Goal: Find contact information: Find contact information

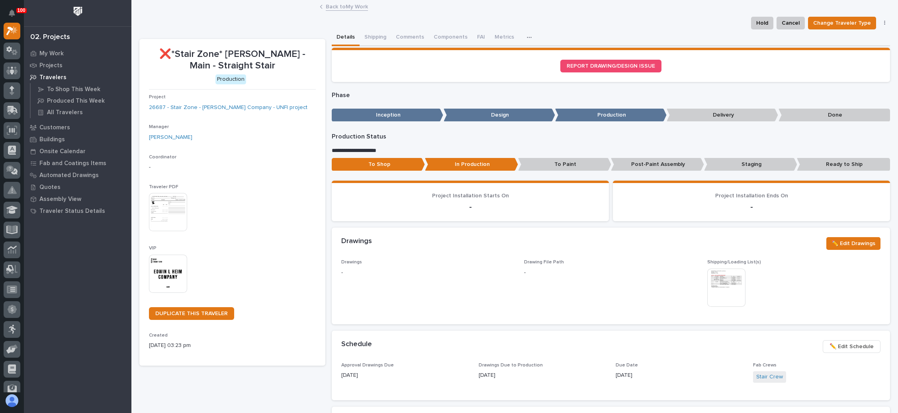
click at [346, 6] on link "Back to My Work" at bounding box center [347, 6] width 42 height 9
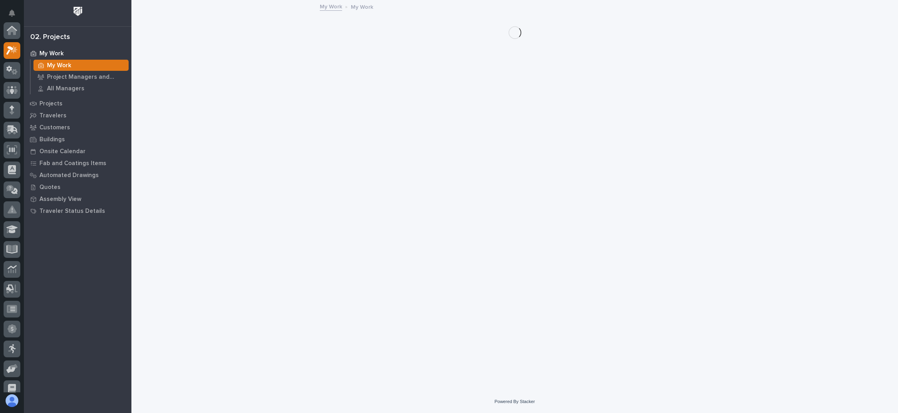
scroll to position [20, 0]
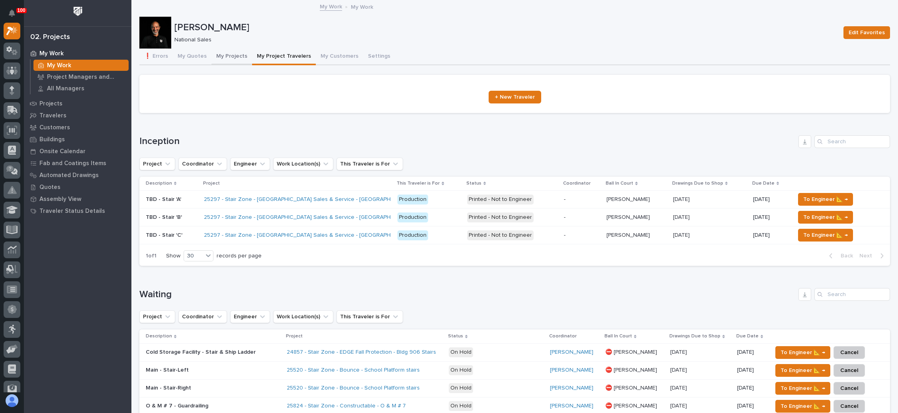
click at [230, 53] on button "My Projects" at bounding box center [231, 57] width 41 height 17
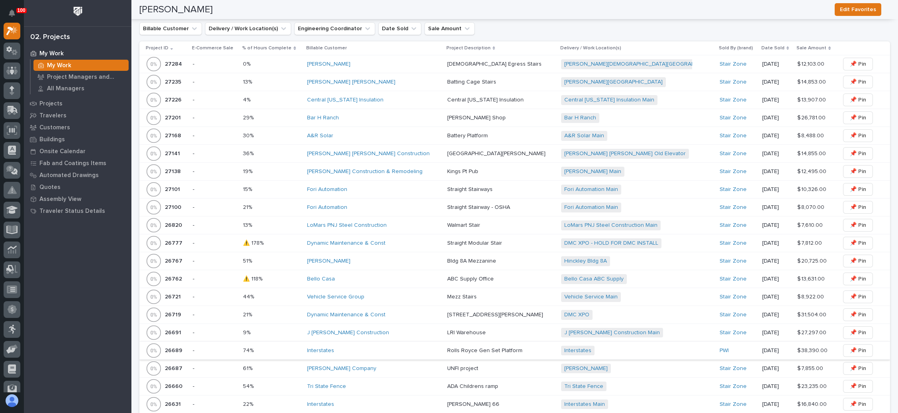
scroll to position [597, 0]
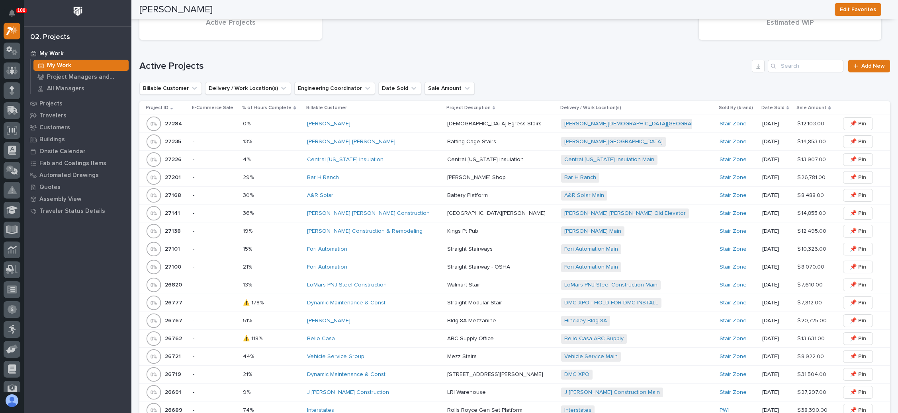
click at [631, 119] on div "[PERSON_NAME] Lumber [DEMOGRAPHIC_DATA] + 0" at bounding box center [630, 124] width 139 height 10
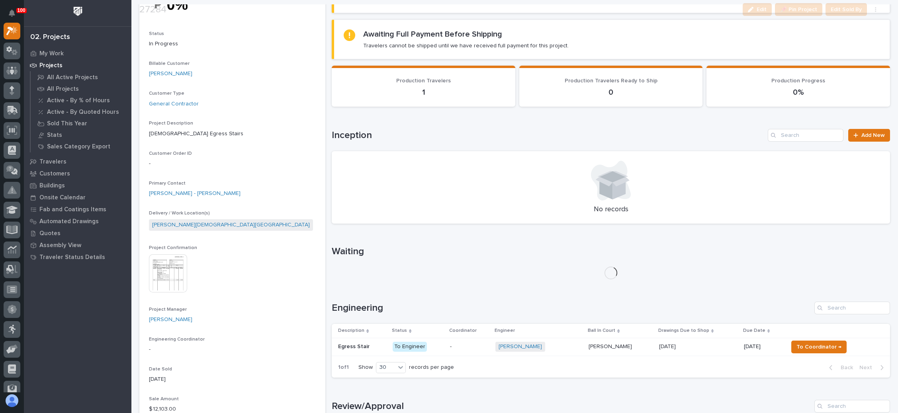
scroll to position [119, 0]
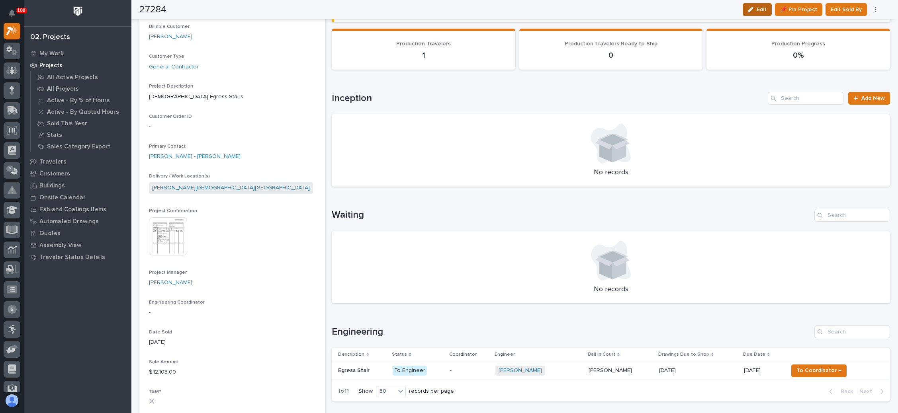
click at [762, 4] on button "Edit" at bounding box center [756, 9] width 29 height 13
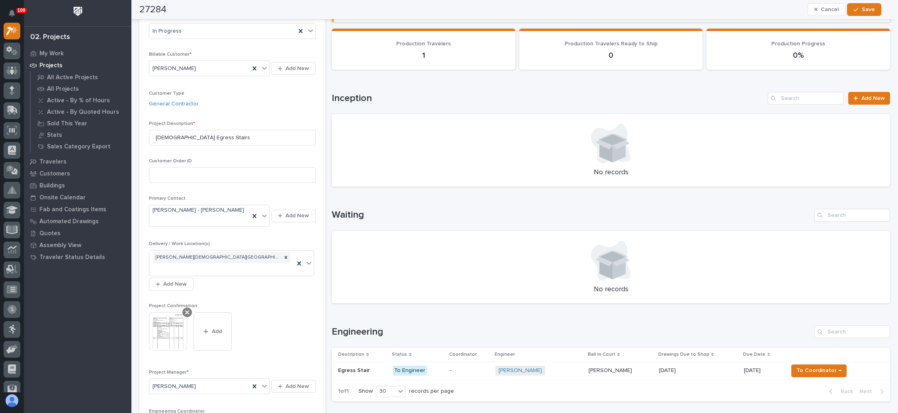
click at [186, 310] on icon at bounding box center [187, 312] width 4 height 4
click at [171, 312] on button "Add" at bounding box center [168, 318] width 38 height 13
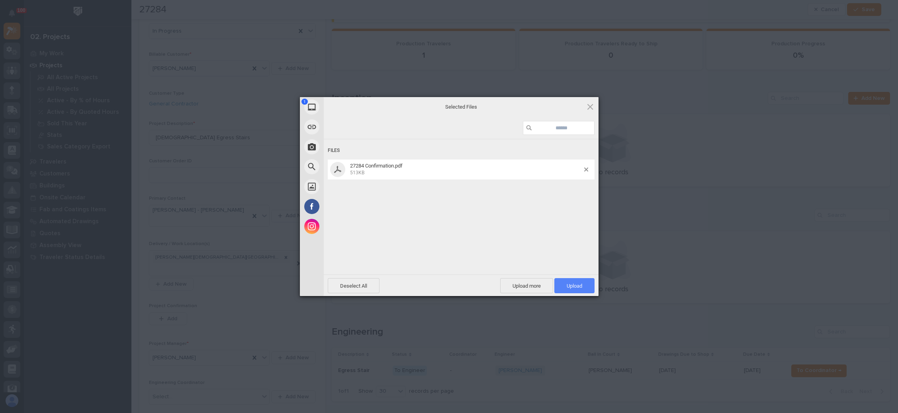
click at [572, 283] on span "Upload 1" at bounding box center [574, 286] width 16 height 6
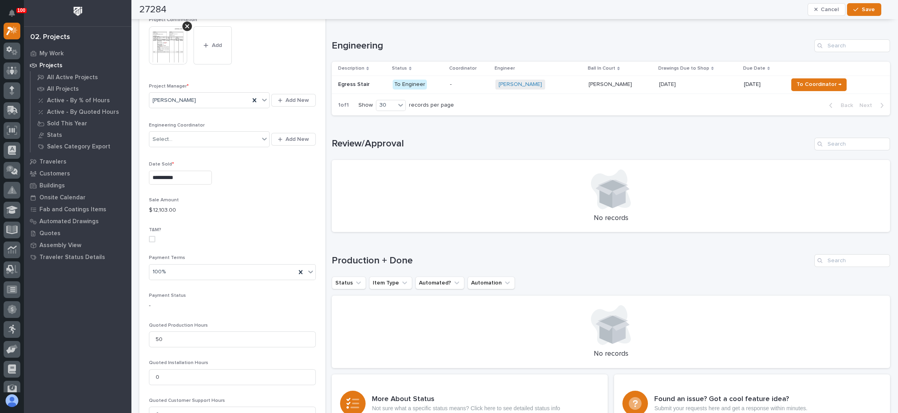
scroll to position [358, 0]
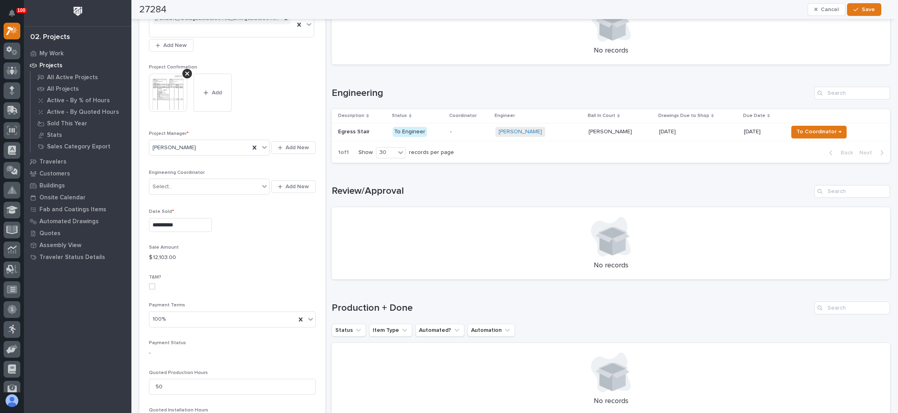
click at [705, 129] on p at bounding box center [698, 132] width 78 height 7
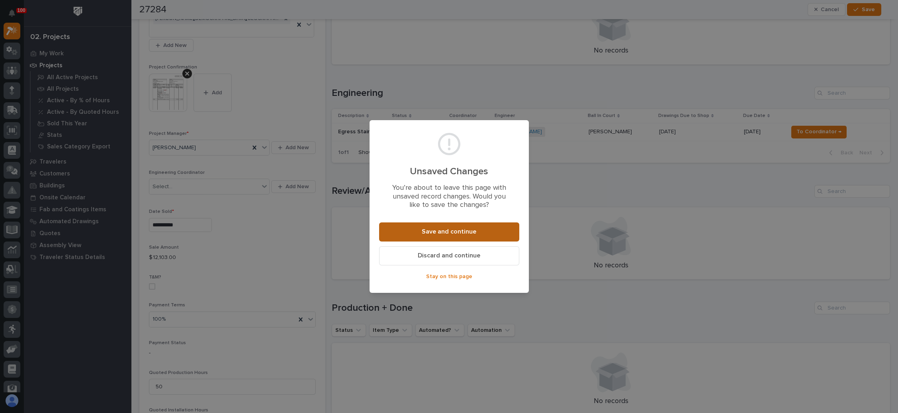
click at [458, 231] on span "Save and continue" at bounding box center [449, 232] width 55 height 8
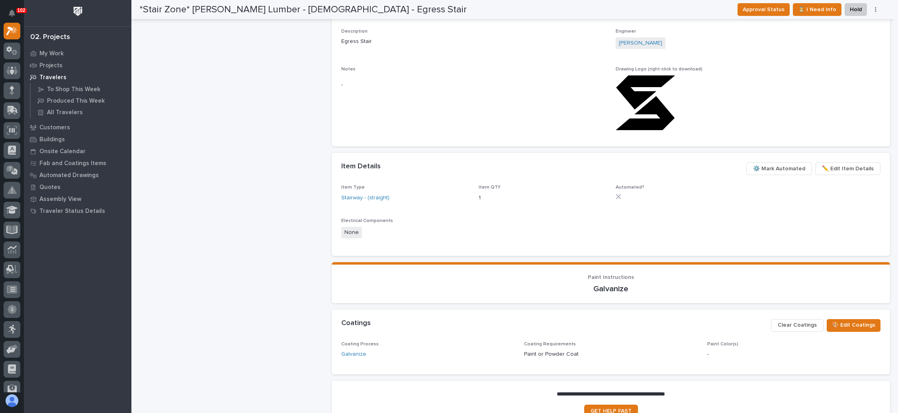
scroll to position [429, 0]
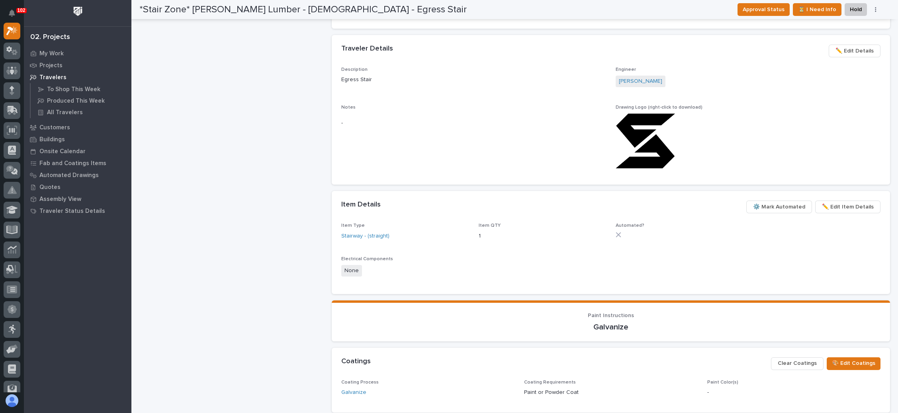
click at [771, 205] on span "⚙️ Mark Automated" at bounding box center [779, 207] width 52 height 10
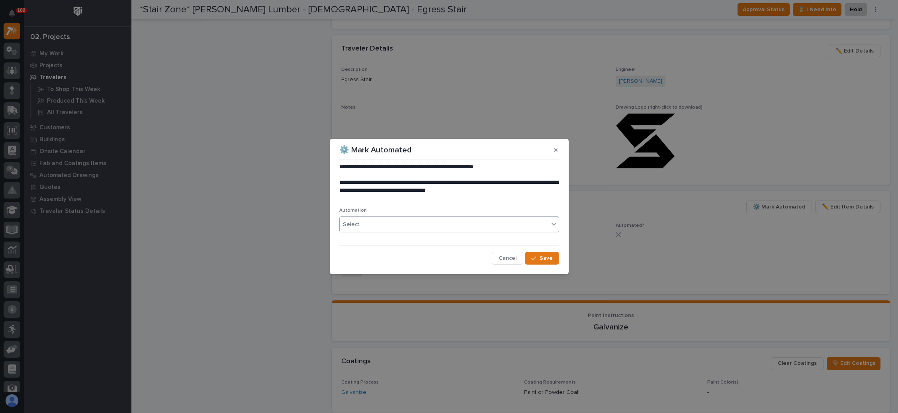
click at [449, 227] on div "Select..." at bounding box center [444, 224] width 209 height 13
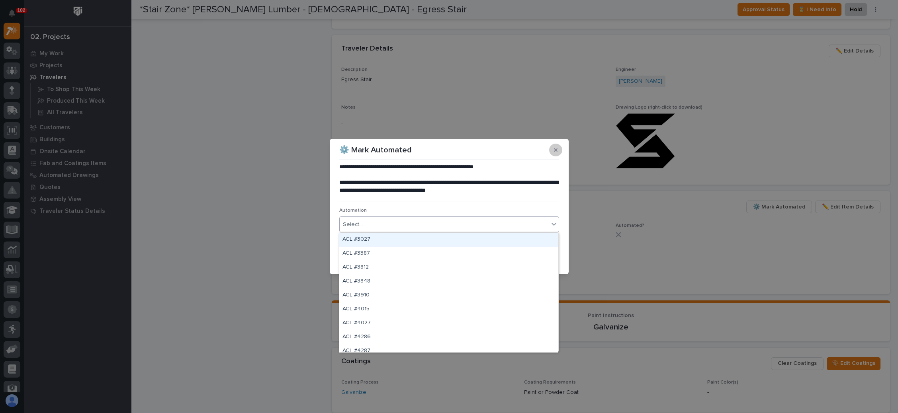
click at [557, 150] on button "button" at bounding box center [555, 150] width 13 height 13
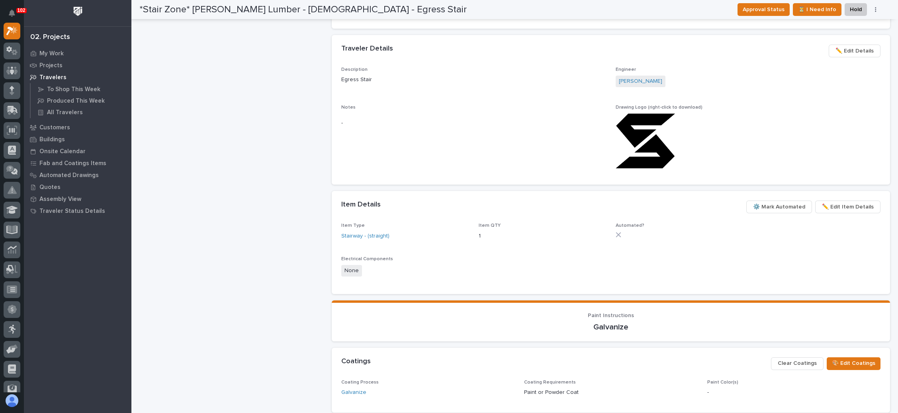
click at [776, 207] on span "⚙️ Mark Automated" at bounding box center [779, 207] width 52 height 10
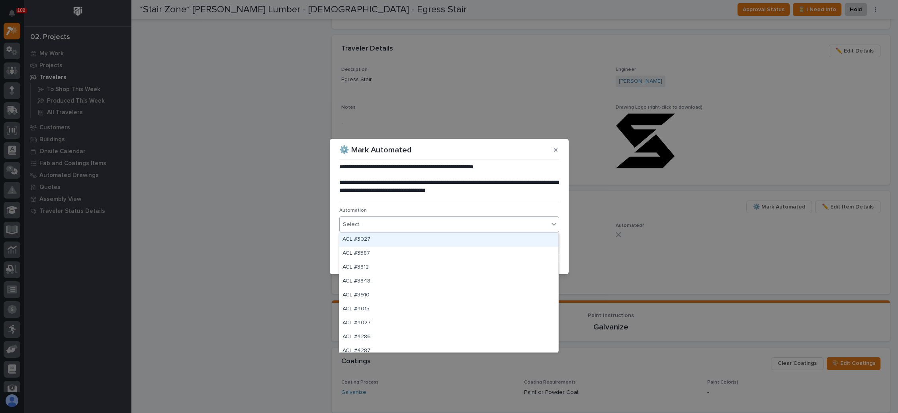
click at [410, 224] on div "Select..." at bounding box center [444, 224] width 209 height 13
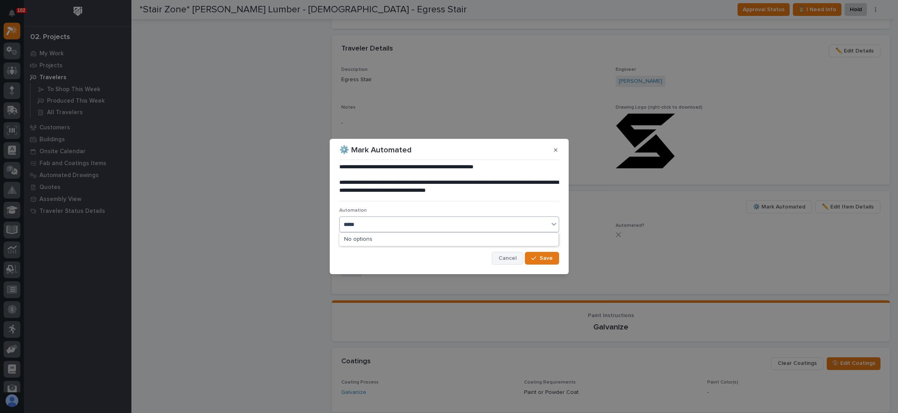
type input "*****"
click at [504, 257] on span "Cancel" at bounding box center [507, 258] width 18 height 7
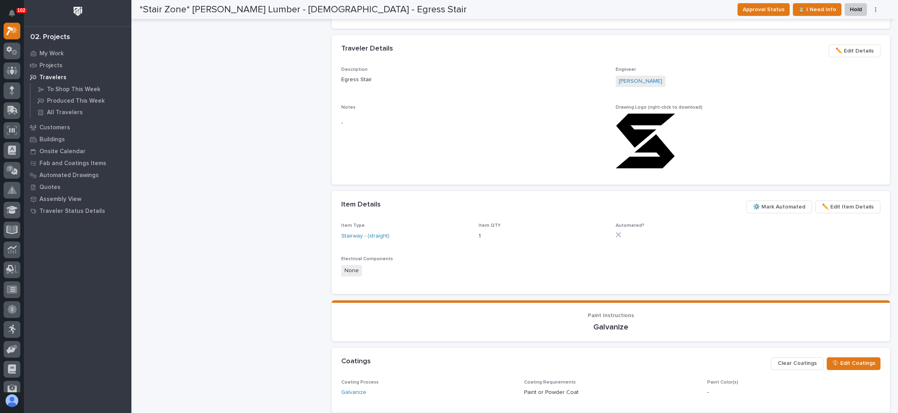
click at [772, 205] on span "⚙️ Mark Automated" at bounding box center [779, 207] width 52 height 10
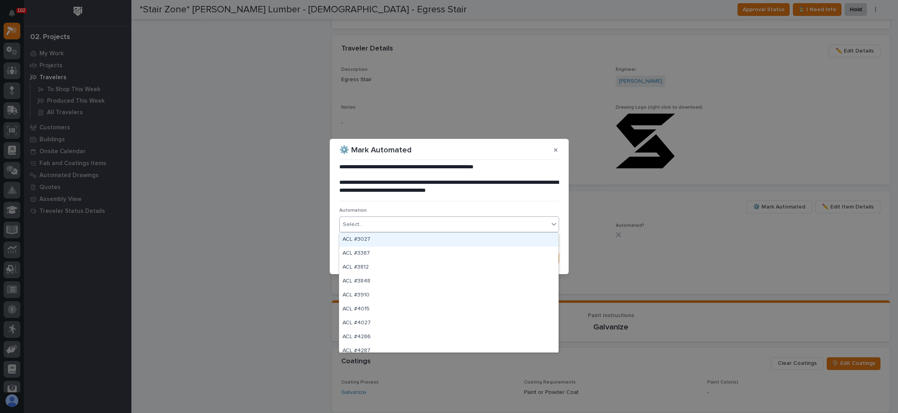
click at [429, 221] on div "Select..." at bounding box center [444, 224] width 209 height 13
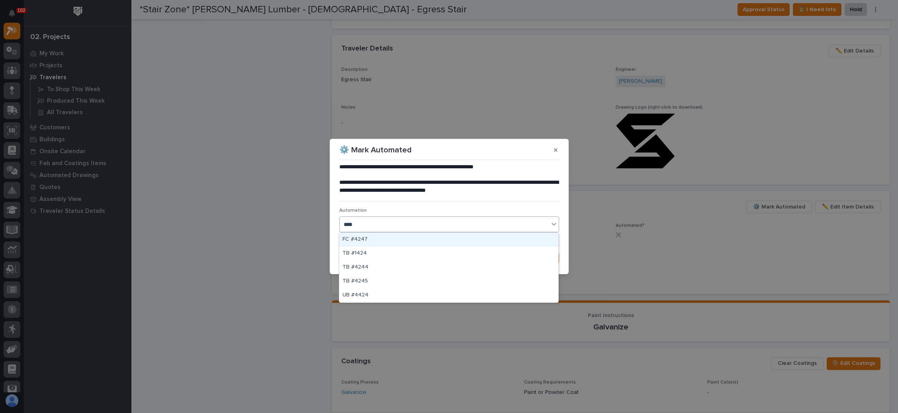
type input "*****"
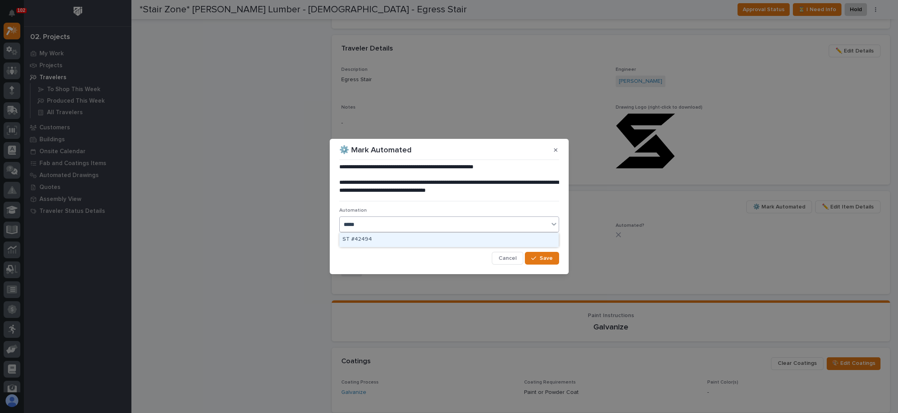
click at [403, 240] on div "ST #42494" at bounding box center [448, 240] width 219 height 14
click at [537, 257] on div "button" at bounding box center [535, 259] width 8 height 6
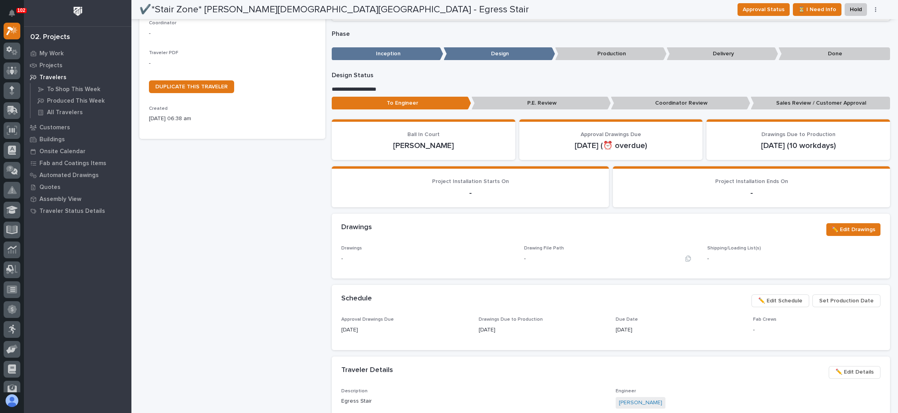
scroll to position [34, 0]
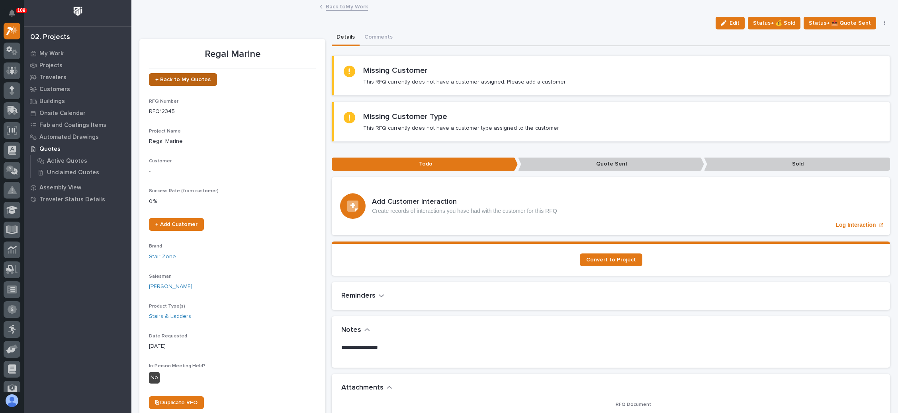
click at [194, 78] on span "← Back to My Quotes" at bounding box center [182, 80] width 55 height 6
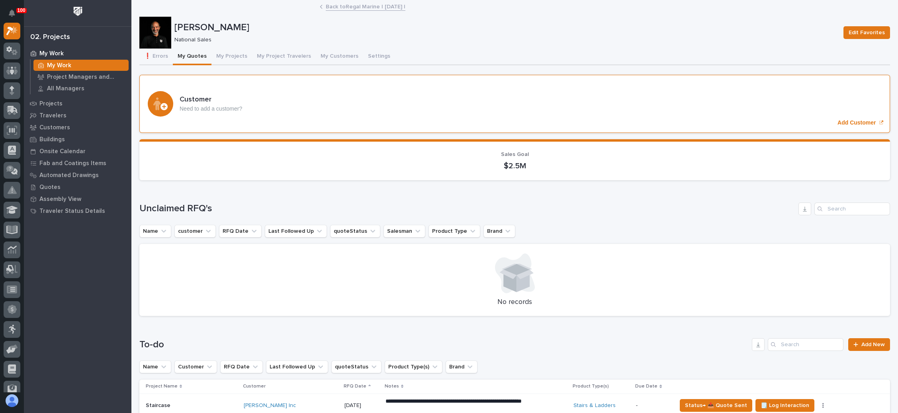
scroll to position [239, 0]
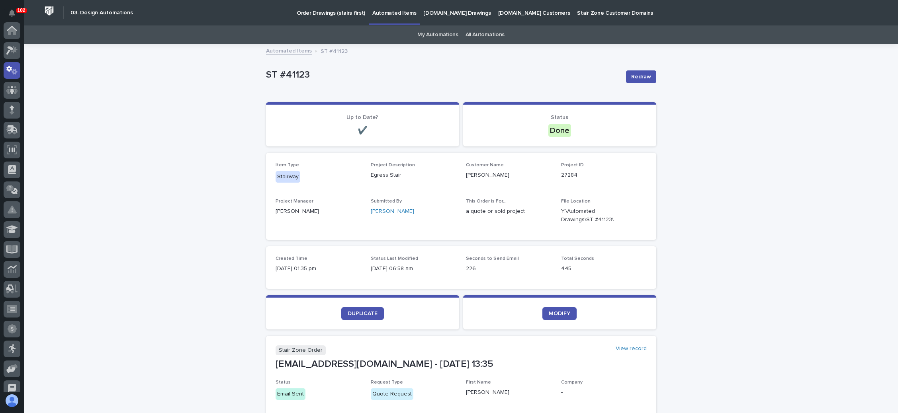
scroll to position [39, 0]
click at [10, 49] on icon at bounding box center [12, 50] width 12 height 9
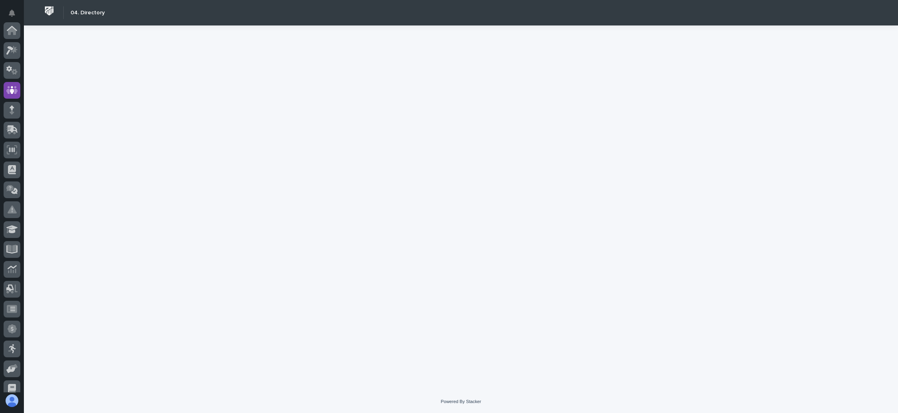
scroll to position [59, 0]
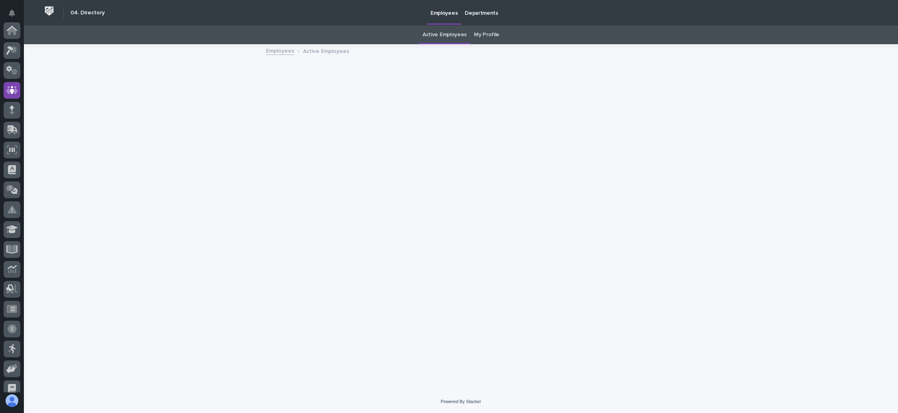
scroll to position [59, 0]
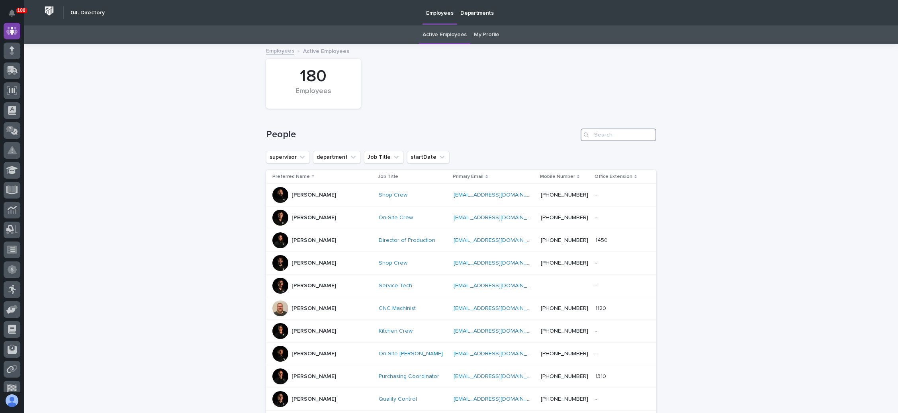
click at [616, 137] on input "Search" at bounding box center [618, 135] width 76 height 13
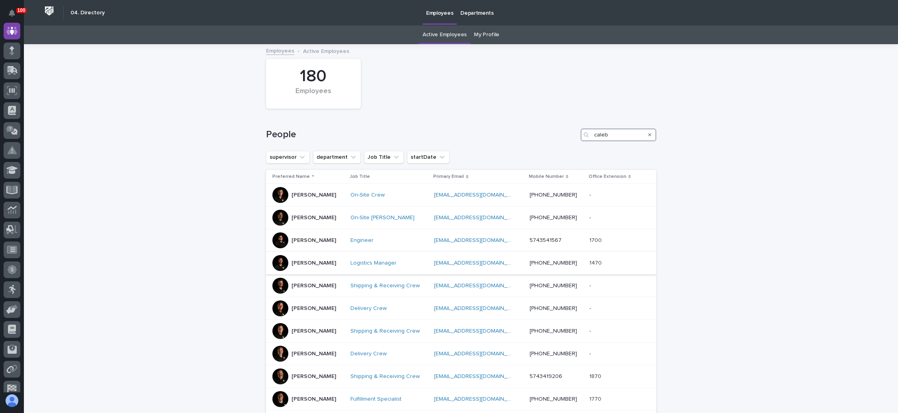
type input "caleb"
click at [407, 260] on div "Logistics Manager" at bounding box center [389, 263] width 78 height 7
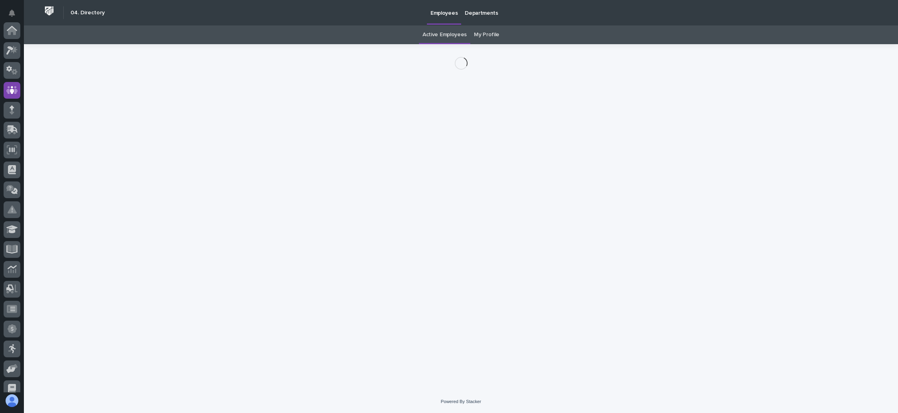
scroll to position [59, 0]
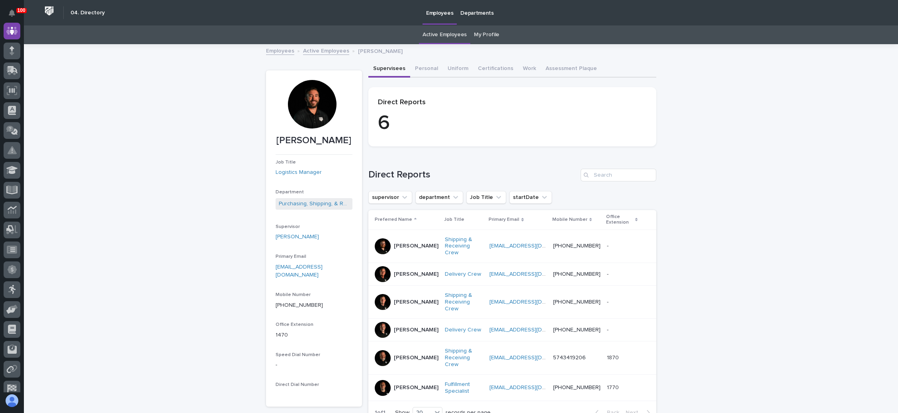
click at [306, 267] on link "coetjen@pwiworks.com" at bounding box center [298, 271] width 47 height 14
click at [340, 303] on icon "button" at bounding box center [343, 306] width 6 height 6
